Goal: Book appointment/travel/reservation

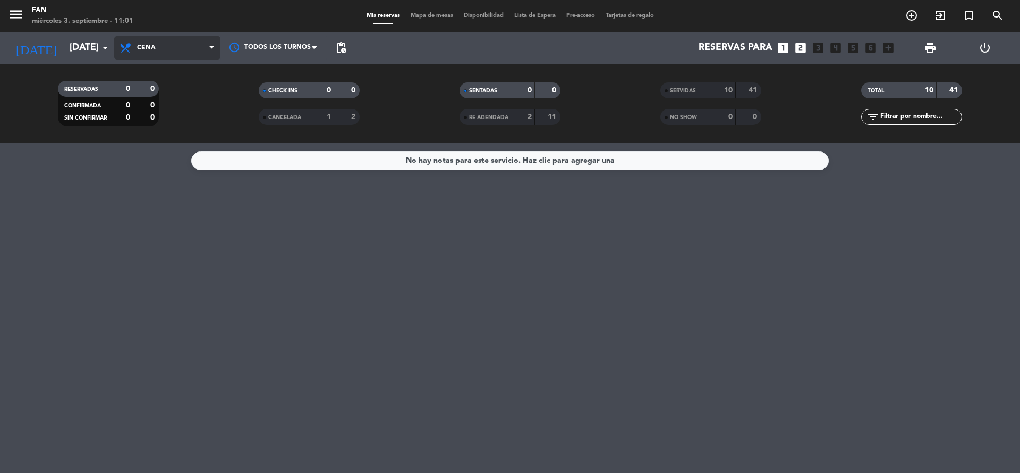
click at [133, 40] on span "Cena" at bounding box center [167, 47] width 106 height 23
click at [81, 42] on input "[DATE]" at bounding box center [125, 47] width 123 height 21
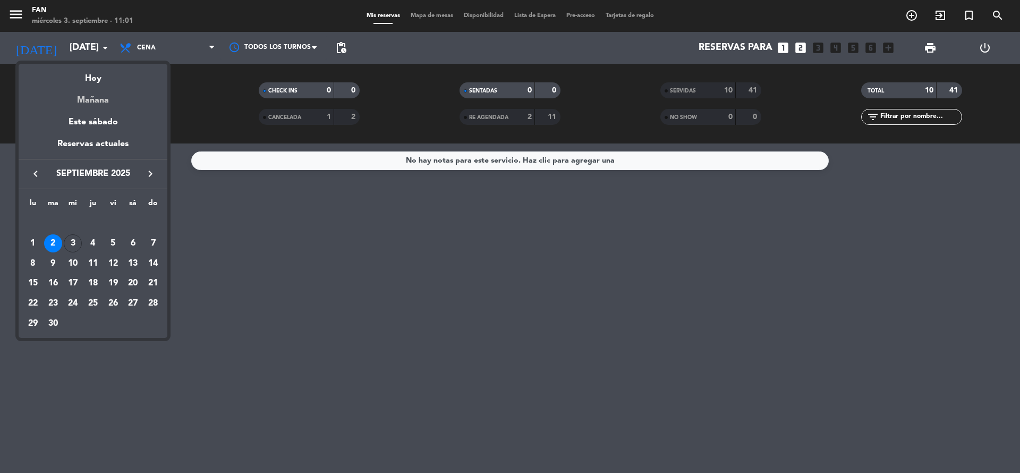
click at [84, 91] on div "Mañana" at bounding box center [93, 97] width 149 height 22
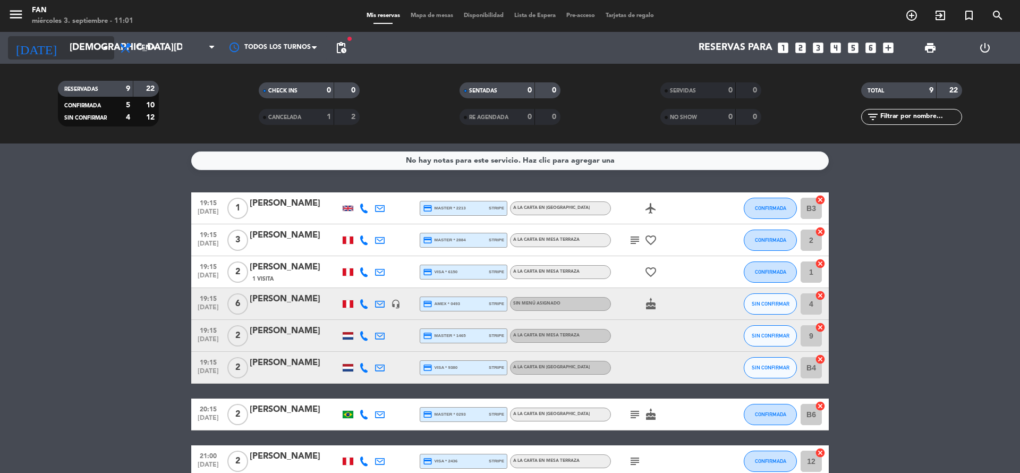
click at [90, 46] on input "[DEMOGRAPHIC_DATA][DATE]" at bounding box center [125, 47] width 123 height 21
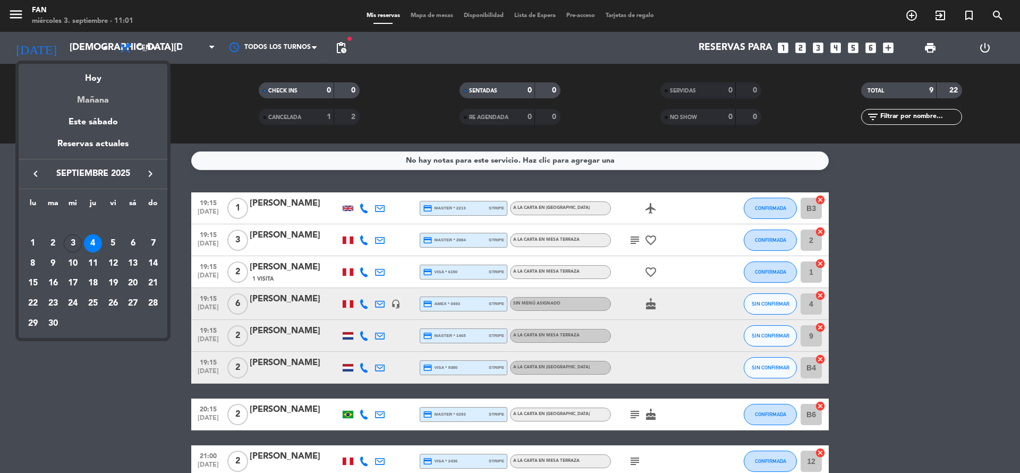
click at [86, 86] on div "Mañana" at bounding box center [93, 97] width 149 height 22
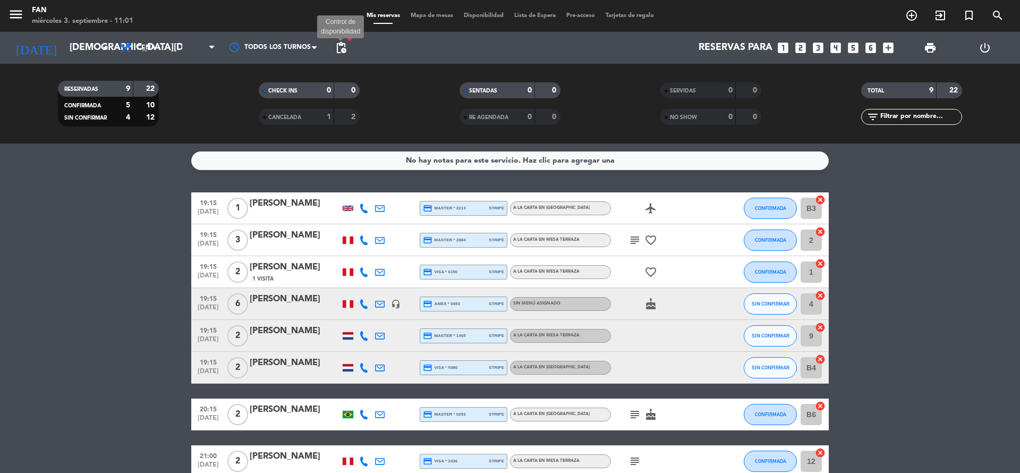
click at [346, 52] on span "pending_actions" at bounding box center [341, 47] width 13 height 13
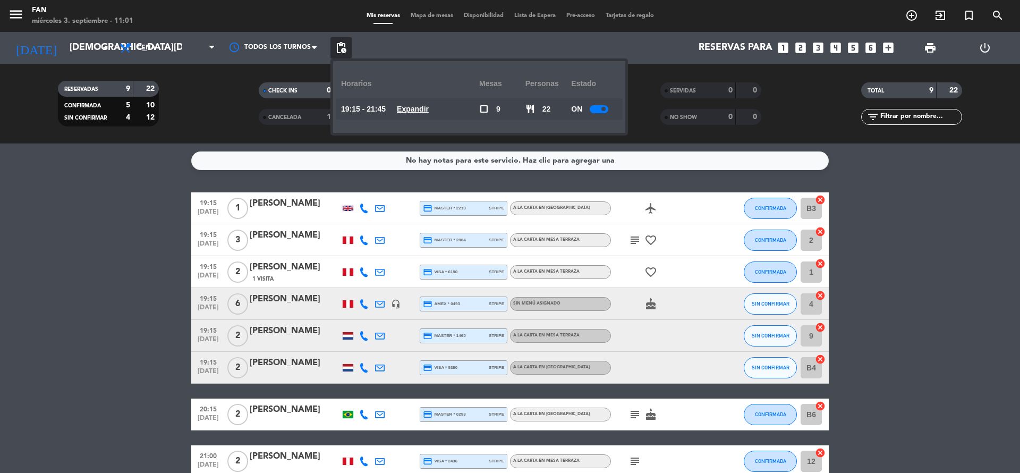
click at [429, 110] on u "Expandir" at bounding box center [413, 109] width 32 height 8
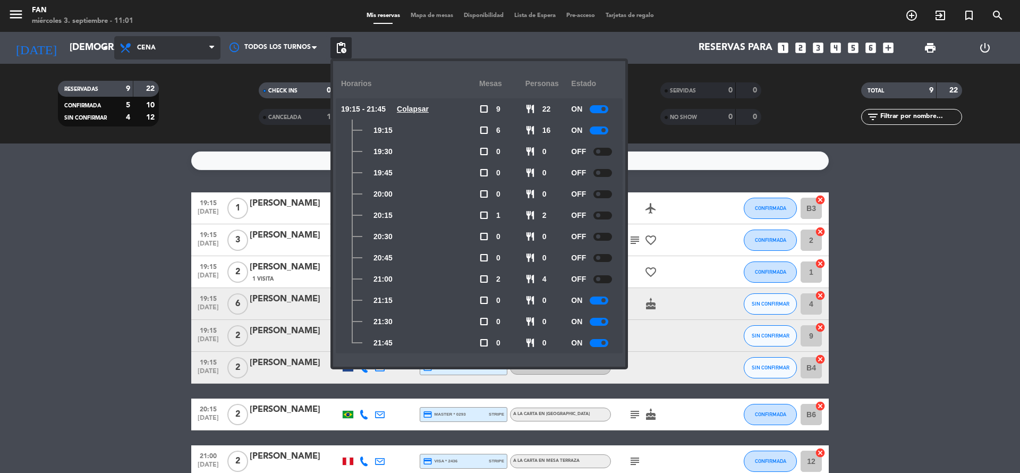
click at [166, 49] on span "Cena" at bounding box center [167, 47] width 106 height 23
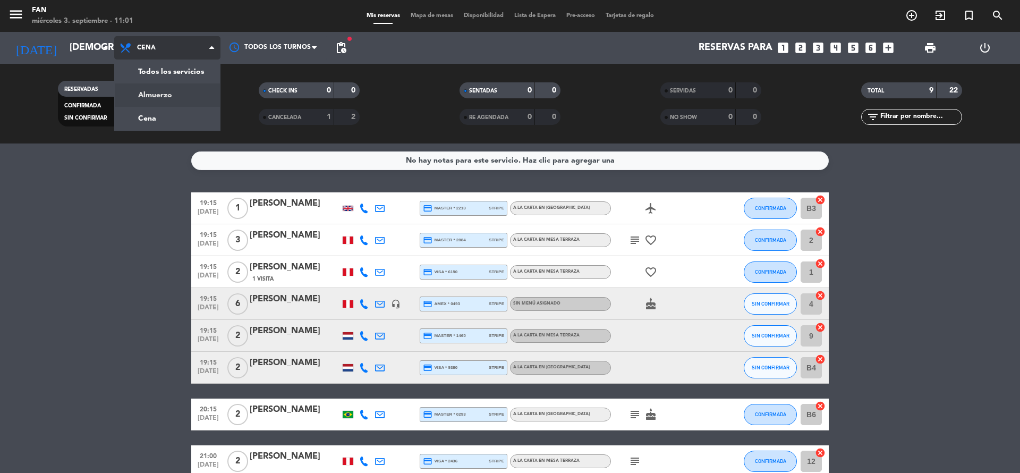
click at [171, 91] on div "menu Fan [DATE] 3. septiembre - 11:01 Mis reservas Mapa de mesas Disponibilidad…" at bounding box center [510, 71] width 1020 height 143
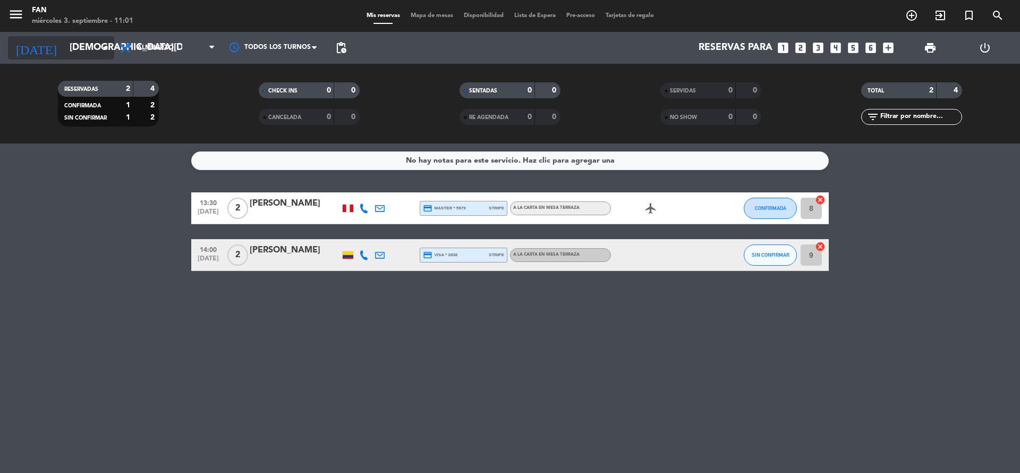
click at [102, 45] on icon "arrow_drop_down" at bounding box center [105, 47] width 13 height 13
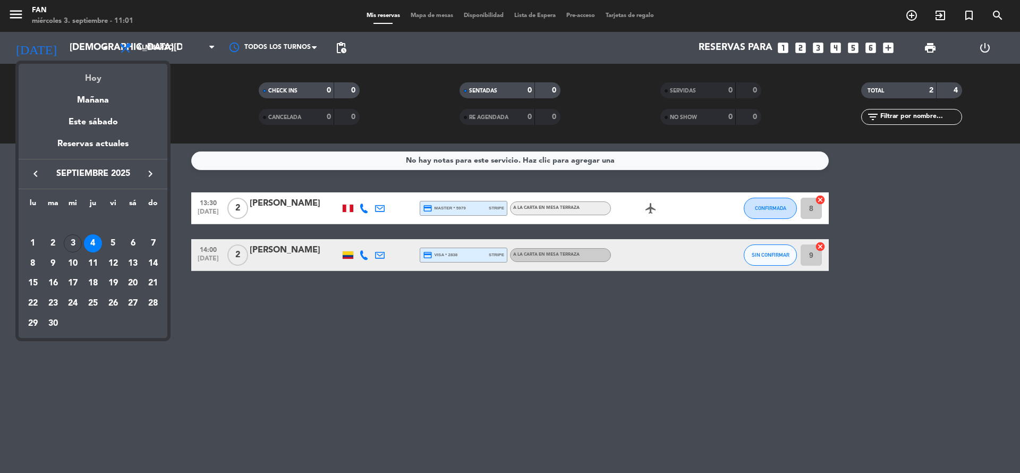
click at [96, 83] on div "Hoy" at bounding box center [93, 75] width 149 height 22
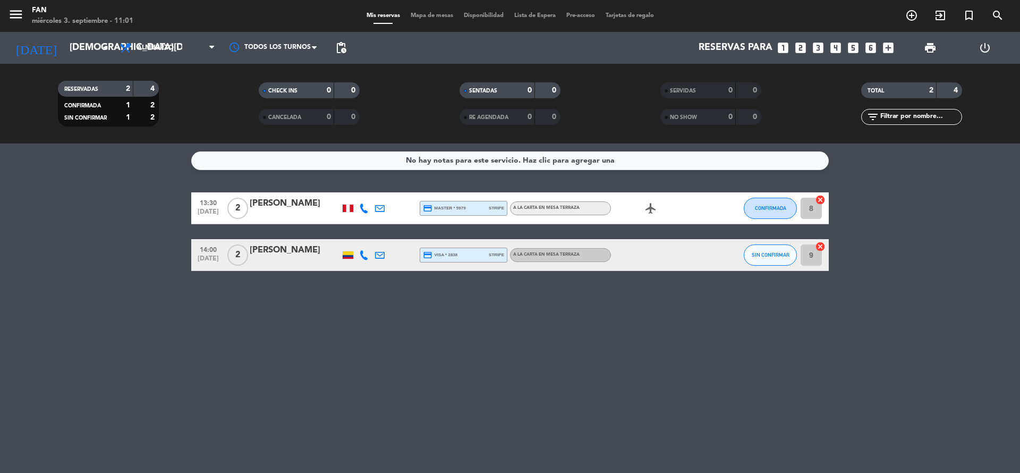
type input "[DATE]"
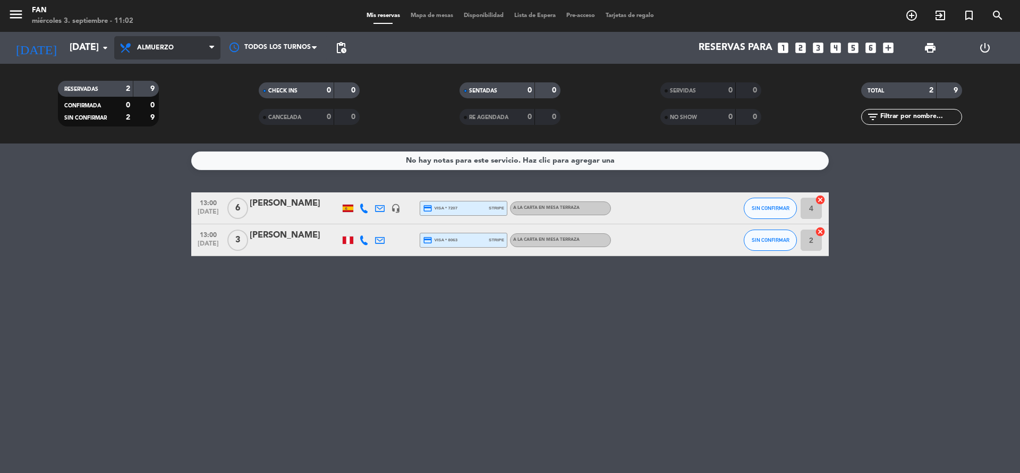
click at [206, 38] on span "Almuerzo" at bounding box center [167, 47] width 106 height 23
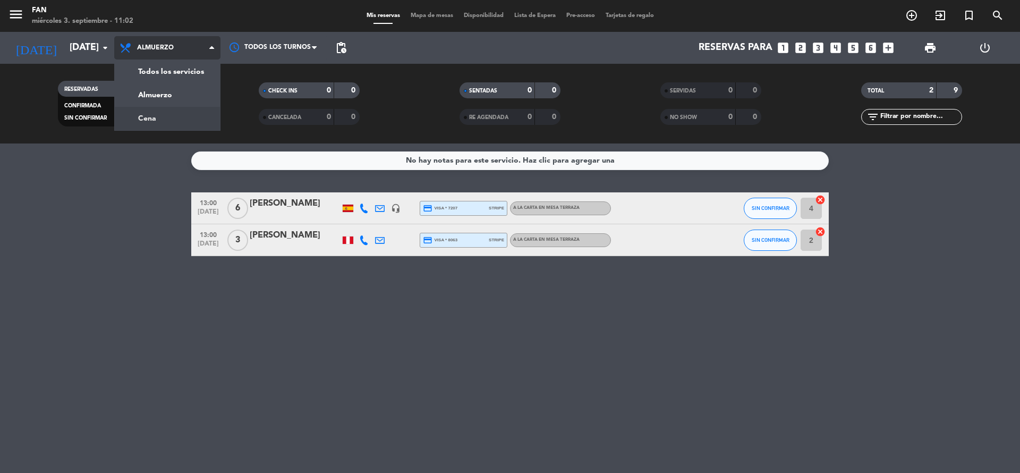
click at [184, 114] on div "menu Fan [DATE] 3. septiembre - 11:02 Mis reservas Mapa de mesas Disponibilidad…" at bounding box center [510, 71] width 1020 height 143
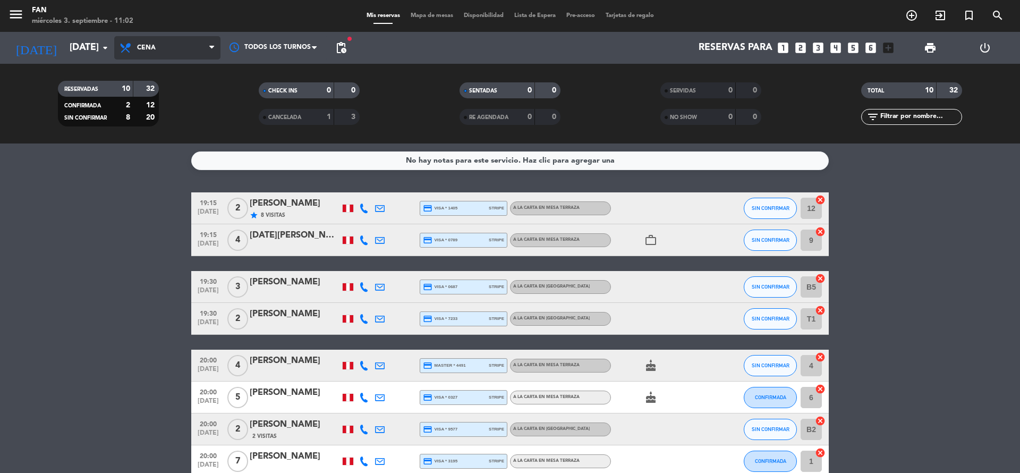
click at [157, 42] on span "Cena" at bounding box center [167, 47] width 106 height 23
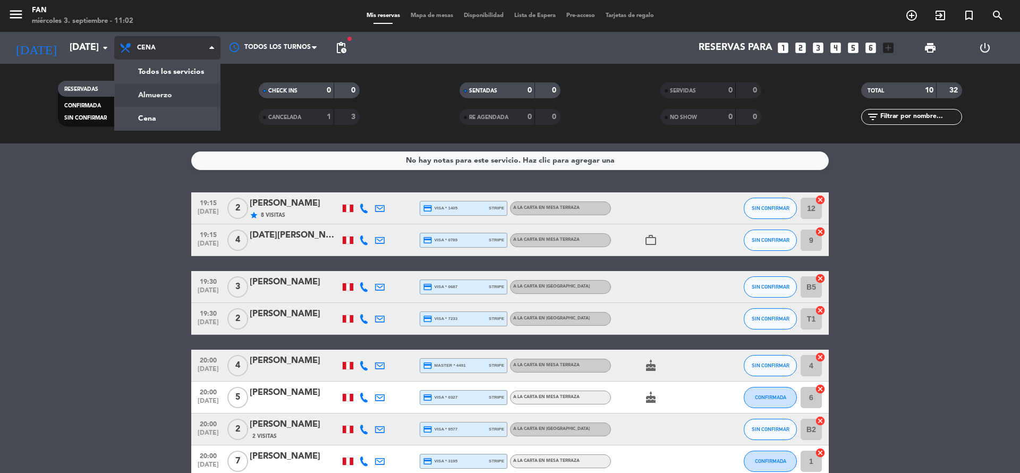
click at [164, 98] on div "menu Fan [DATE] 3. septiembre - 11:02 Mis reservas Mapa de mesas Disponibilidad…" at bounding box center [510, 71] width 1020 height 143
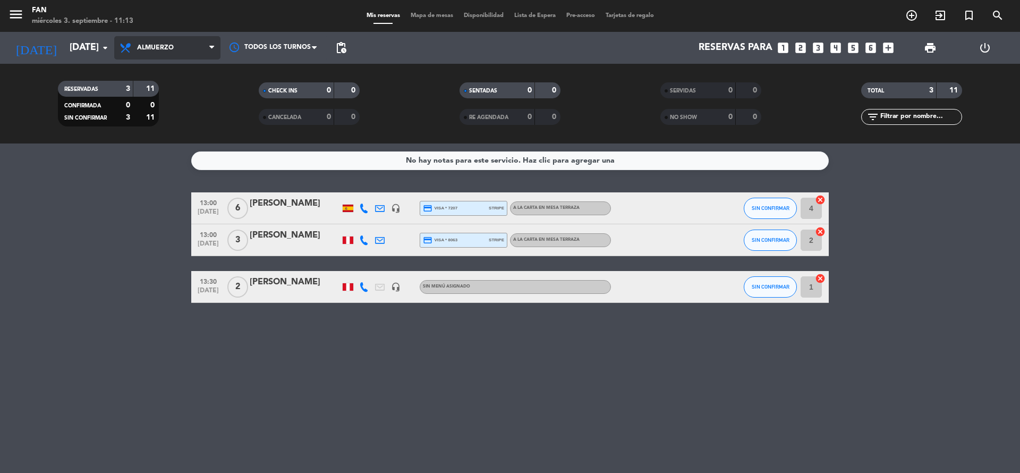
click at [190, 55] on span "Almuerzo" at bounding box center [167, 47] width 106 height 23
click at [177, 116] on div "menu Fan [DATE] 3. septiembre - 11:13 Mis reservas Mapa de mesas Disponibilidad…" at bounding box center [510, 71] width 1020 height 143
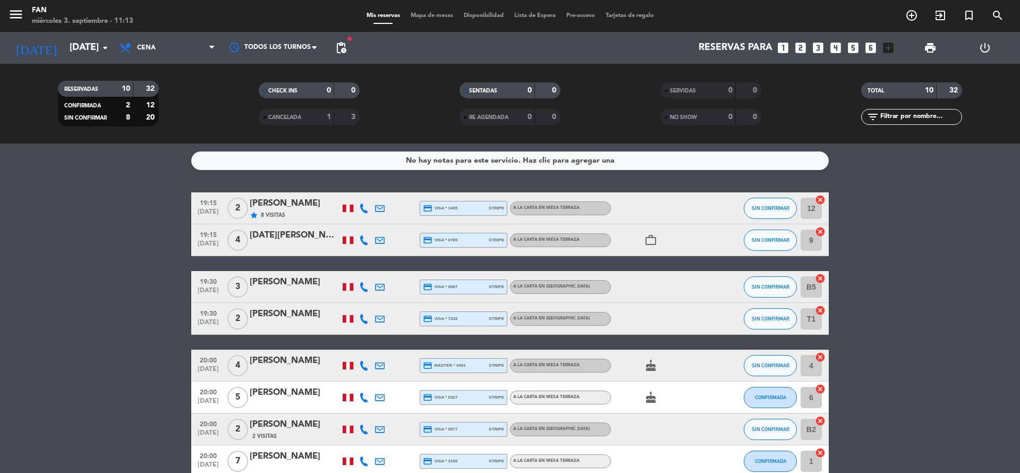
click at [116, 280] on bookings-row "19:15 [DATE] 2 [PERSON_NAME] star 8 Visitas credit_card visa * 1405 stripe A la…" at bounding box center [510, 381] width 1020 height 378
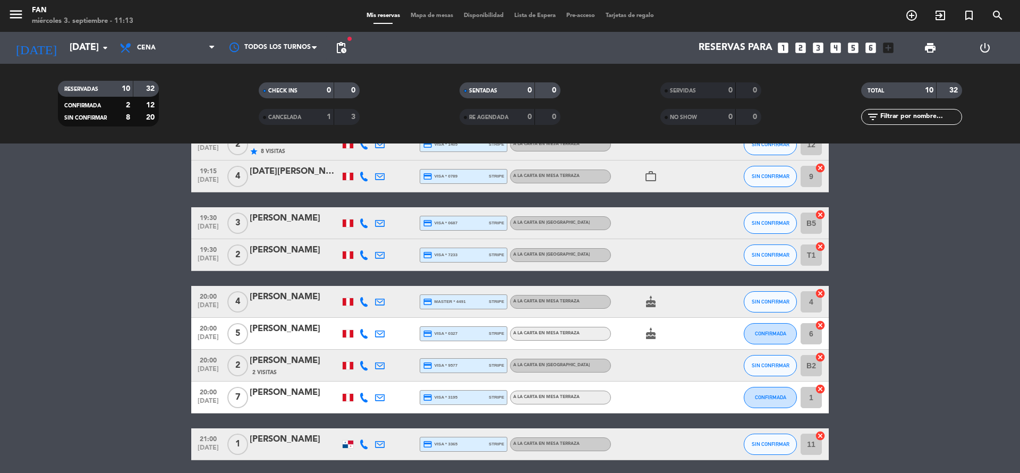
scroll to position [32, 0]
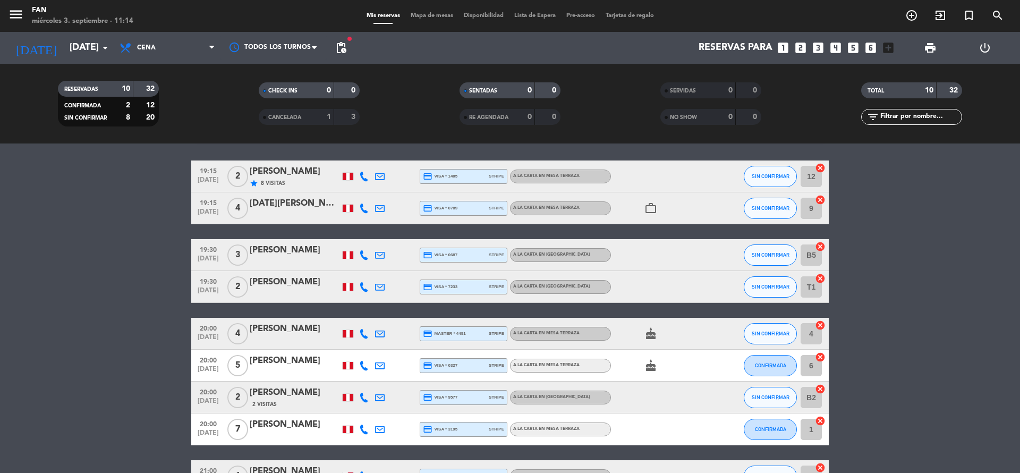
click at [947, 260] on bookings-row "19:15 [DATE] 2 [PERSON_NAME] star 8 Visitas credit_card visa * 1405 stripe A la…" at bounding box center [510, 349] width 1020 height 378
click at [896, 296] on bookings-row "19:15 [DATE] 2 [PERSON_NAME] star 8 Visitas credit_card visa * 1405 stripe A la…" at bounding box center [510, 349] width 1020 height 378
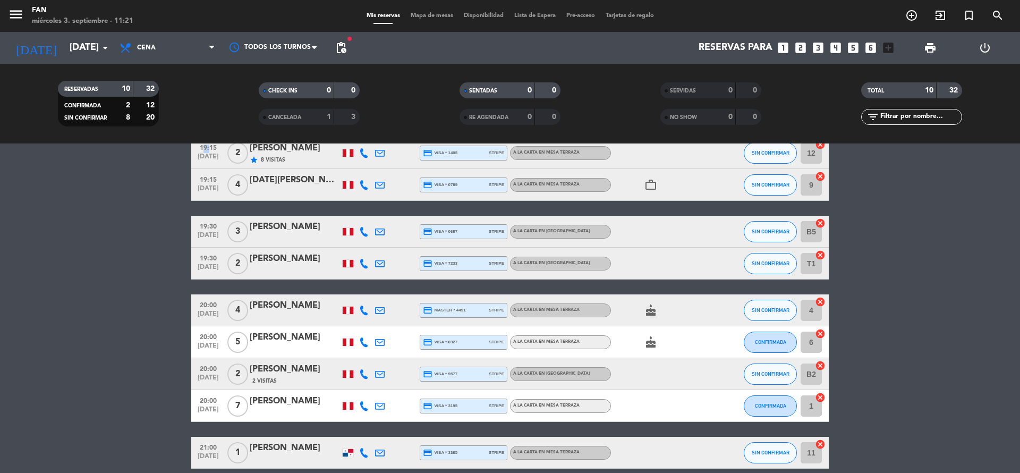
scroll to position [0, 0]
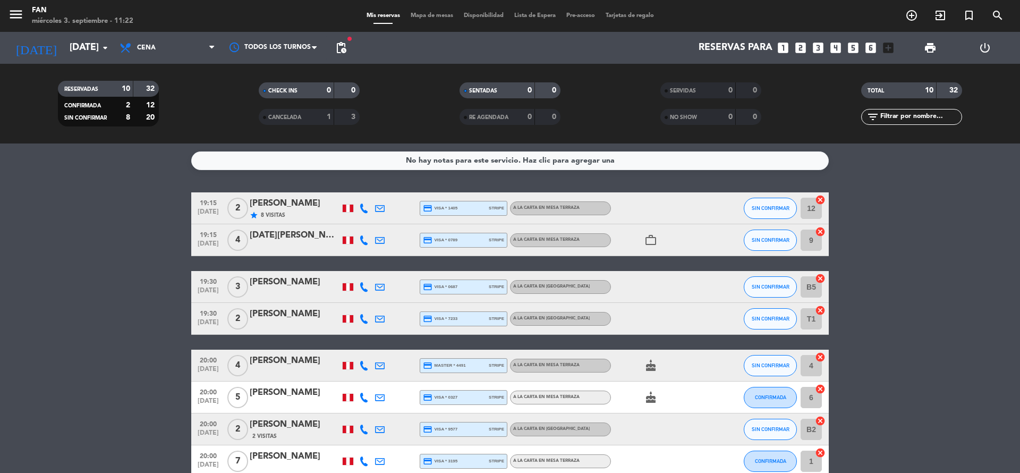
click at [363, 207] on icon at bounding box center [364, 208] width 10 height 10
click at [388, 190] on span at bounding box center [392, 190] width 8 height 8
click at [365, 238] on icon at bounding box center [364, 240] width 10 height 10
click at [388, 224] on span at bounding box center [392, 222] width 8 height 8
click at [367, 285] on icon at bounding box center [364, 287] width 10 height 10
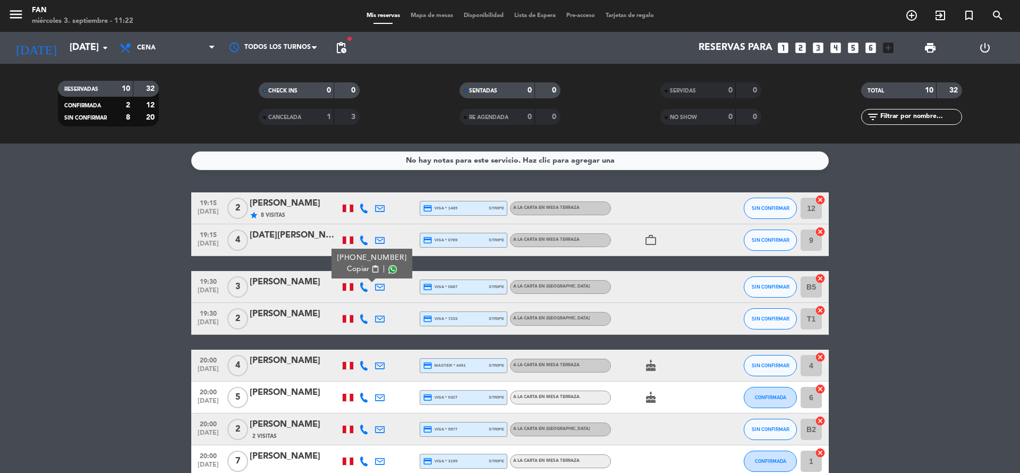
click at [388, 270] on span at bounding box center [392, 269] width 8 height 8
